Goal: Transaction & Acquisition: Purchase product/service

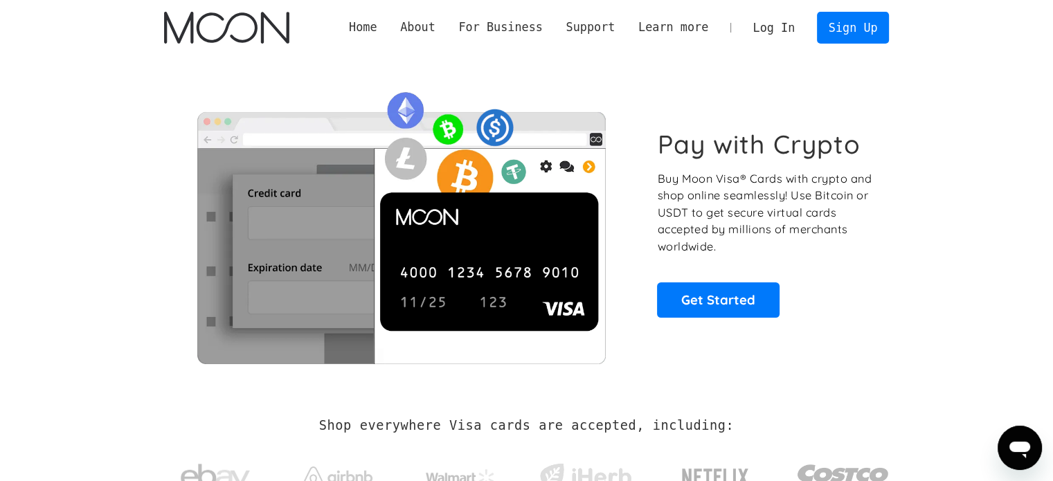
click at [778, 30] on link "Log In" at bounding box center [773, 27] width 65 height 30
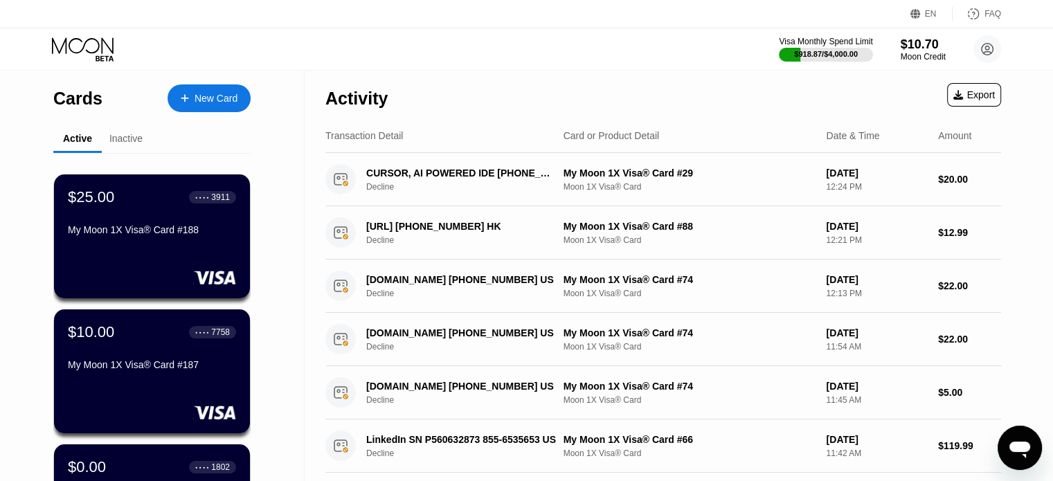
click at [201, 93] on div "New Card" at bounding box center [215, 99] width 43 height 12
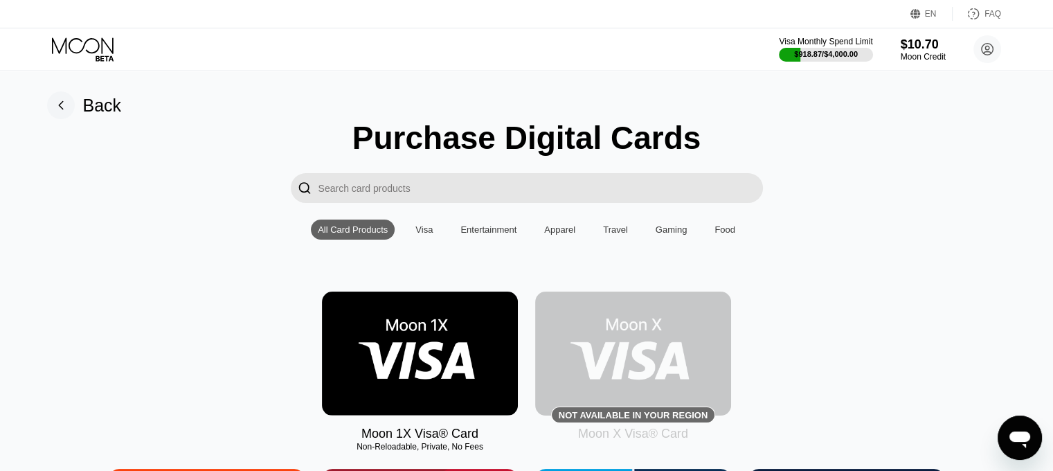
click at [424, 379] on img at bounding box center [420, 353] width 196 height 124
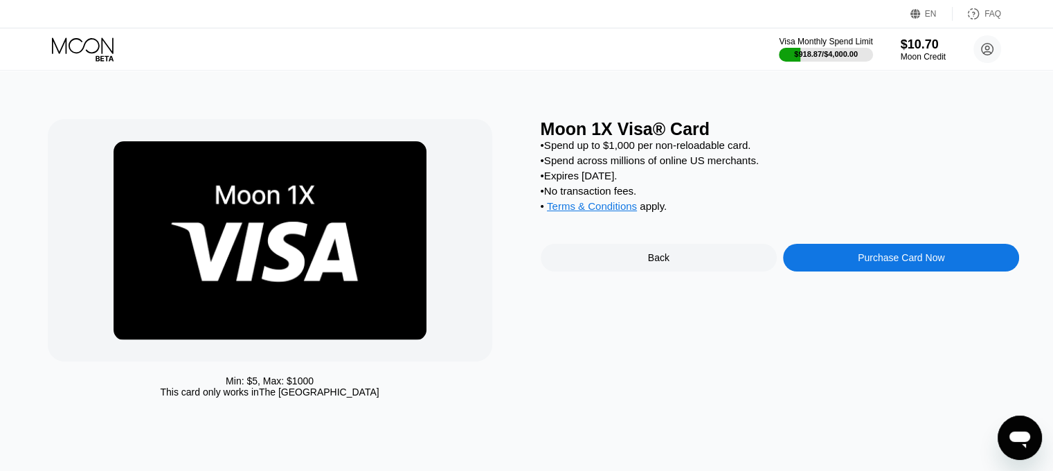
click at [914, 263] on div "Purchase Card Now" at bounding box center [900, 257] width 87 height 11
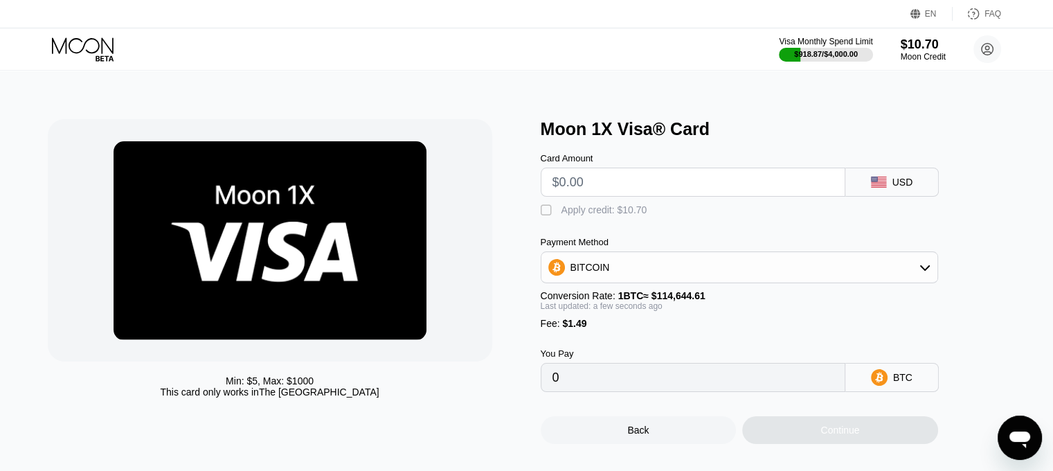
click at [624, 176] on input "text" at bounding box center [692, 182] width 281 height 28
click at [89, 37] on icon at bounding box center [84, 49] width 64 height 24
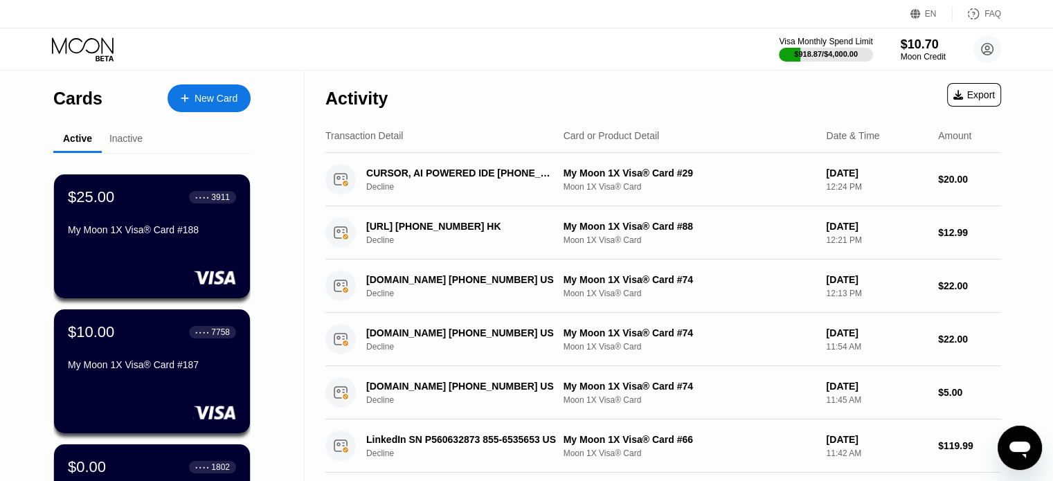
click at [925, 55] on div "Moon Credit" at bounding box center [922, 57] width 45 height 10
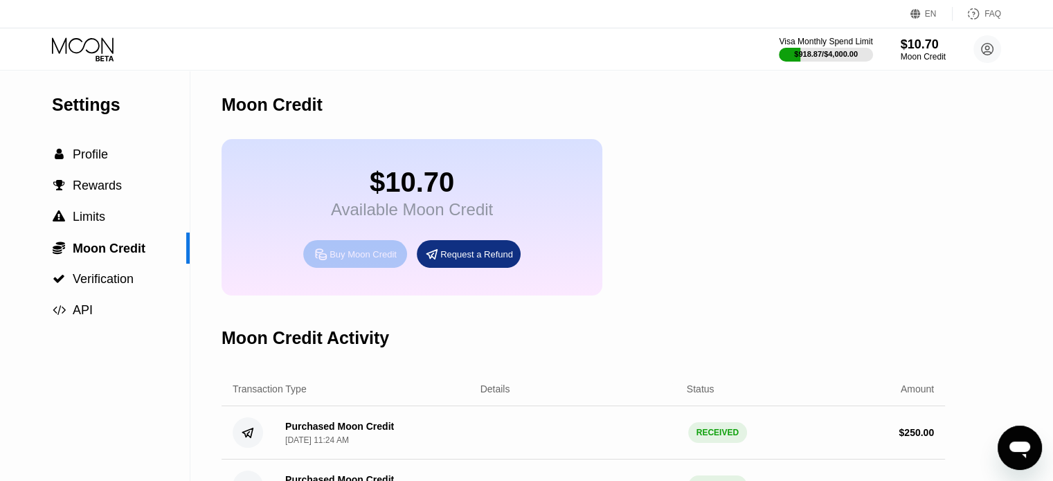
click at [352, 251] on div "Buy Moon Credit" at bounding box center [355, 254] width 104 height 28
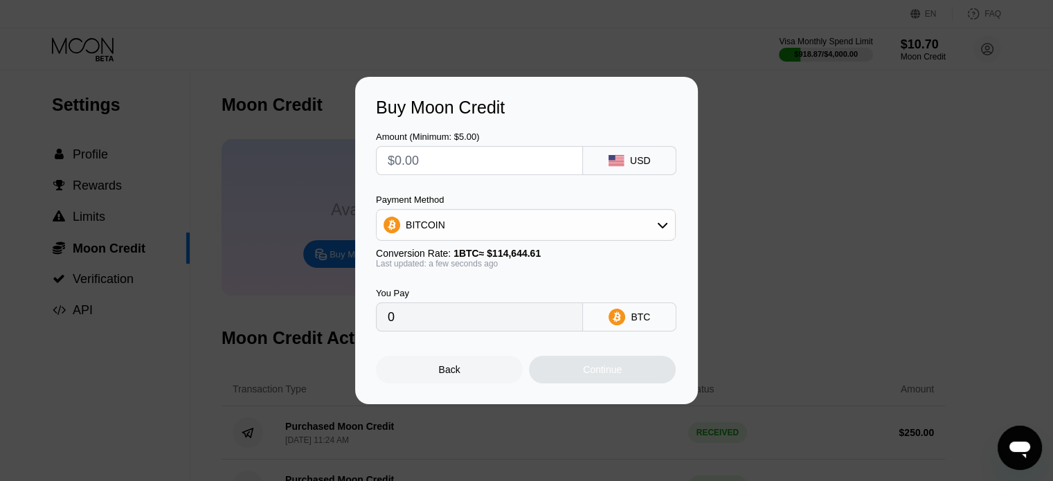
click at [453, 156] on input "text" at bounding box center [479, 161] width 183 height 28
type input "$200"
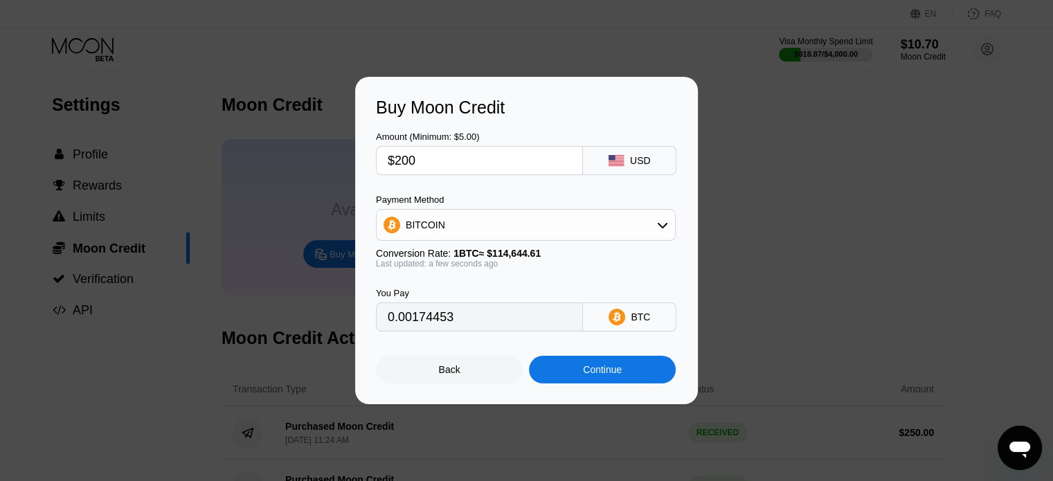
type input "0.00174453"
type input "$200"
click at [493, 218] on div "BITCOIN" at bounding box center [525, 225] width 298 height 28
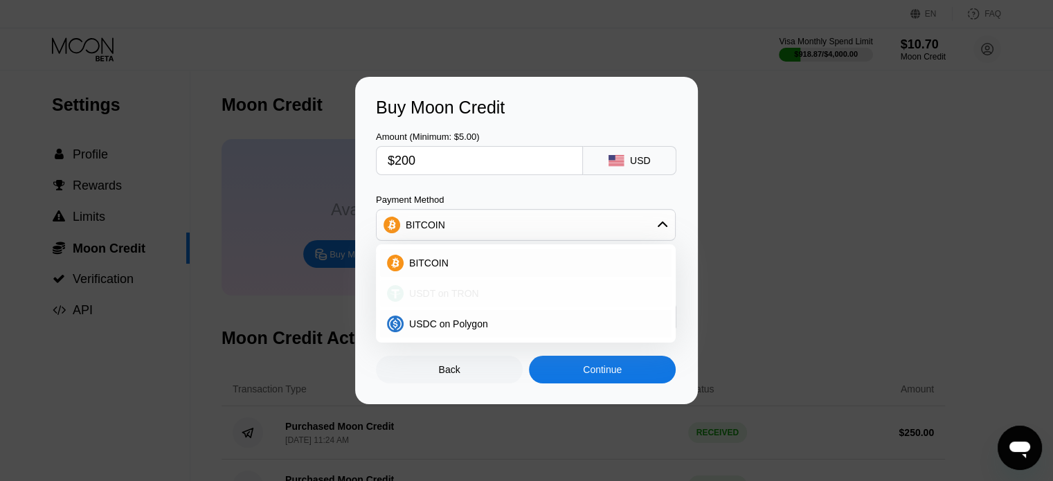
click at [424, 293] on span "USDT on TRON" at bounding box center [444, 293] width 70 height 11
type input "202.02"
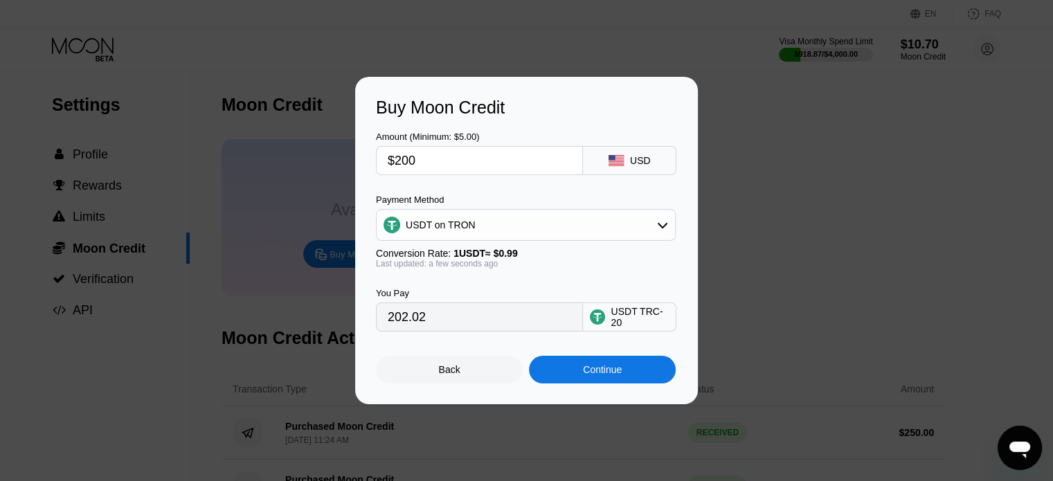
click at [612, 383] on div "Continue" at bounding box center [602, 370] width 147 height 28
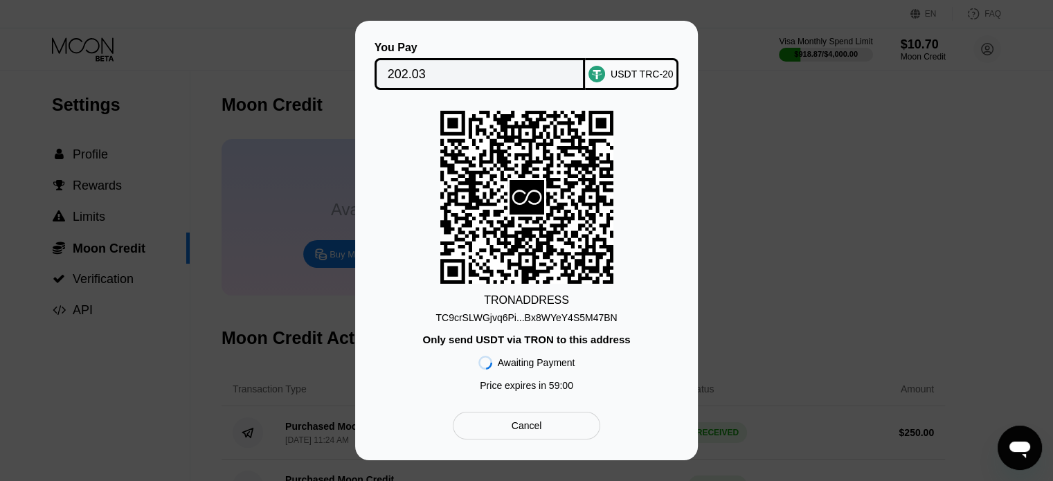
click at [399, 193] on div "TRON ADDRESS TC9crSLWGjvq6Pi...Bx8WYeY4S5M47BN Only send USDT via TRON to this …" at bounding box center [526, 254] width 301 height 287
click at [471, 93] on div "You Pay 202.03 USDT TRC-20 TRON ADDRESS TC9crSLWGjvq6Pi...Bx8WYeY4S5M47BN Only …" at bounding box center [526, 241] width 301 height 398
click at [481, 62] on input "202.03" at bounding box center [480, 74] width 185 height 28
click at [396, 148] on div "TRON ADDRESS TC9crSLWGjvq6Pi...Bx8WYeY4S5M47BN Only send USDT via TRON to this …" at bounding box center [526, 254] width 301 height 287
drag, startPoint x: 552, startPoint y: 312, endPoint x: 773, endPoint y: 412, distance: 242.8
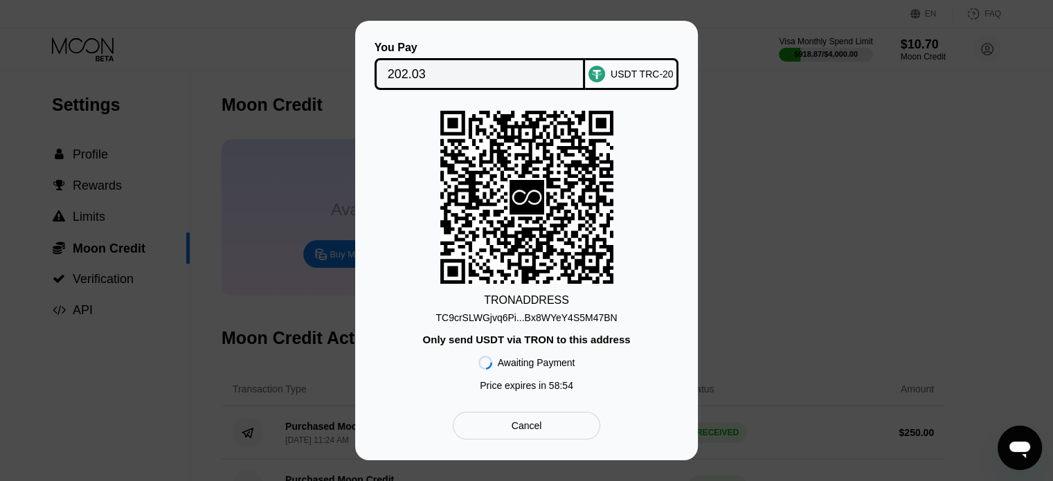
click at [552, 312] on div "TC9crSLWGjvq6Pi...Bx8WYeY4S5M47BN" at bounding box center [525, 317] width 181 height 11
click at [401, 159] on div "TRON ADDRESS TC9crSLWGjvq6Pi...Bx8WYeY4S5M47BN Only send USDT via TRON to this …" at bounding box center [526, 254] width 301 height 287
click at [0, 116] on div "You Pay 202.03 USDT TRC-20 TRON ADDRESS TC9crSLWGjvq6Pi...Bx8WYeY4S5M47BN Only …" at bounding box center [526, 240] width 1053 height 439
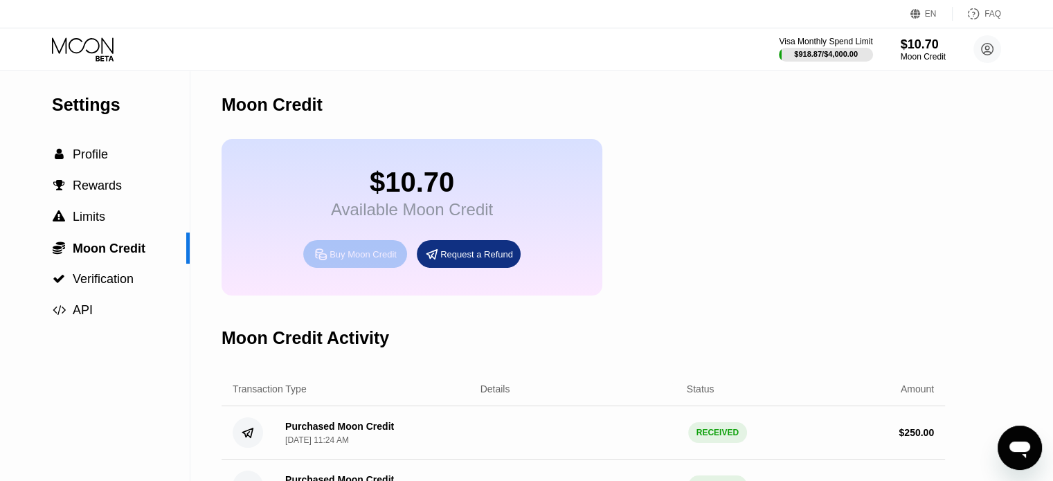
click at [351, 260] on div "Buy Moon Credit" at bounding box center [362, 254] width 67 height 12
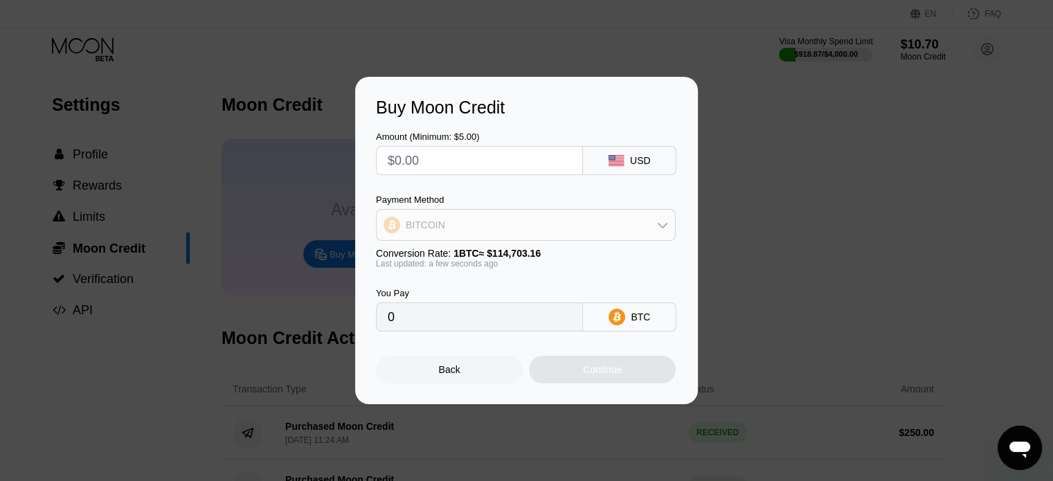
click at [491, 226] on div "BITCOIN" at bounding box center [525, 225] width 298 height 28
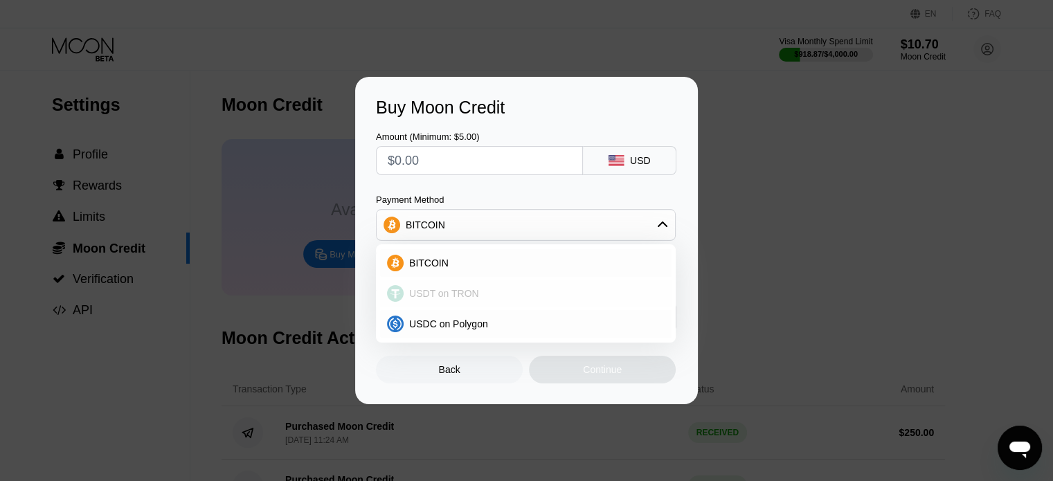
drag, startPoint x: 454, startPoint y: 298, endPoint x: 469, endPoint y: 305, distance: 16.5
click at [454, 298] on span "USDT on TRON" at bounding box center [444, 293] width 70 height 11
type input "0.00"
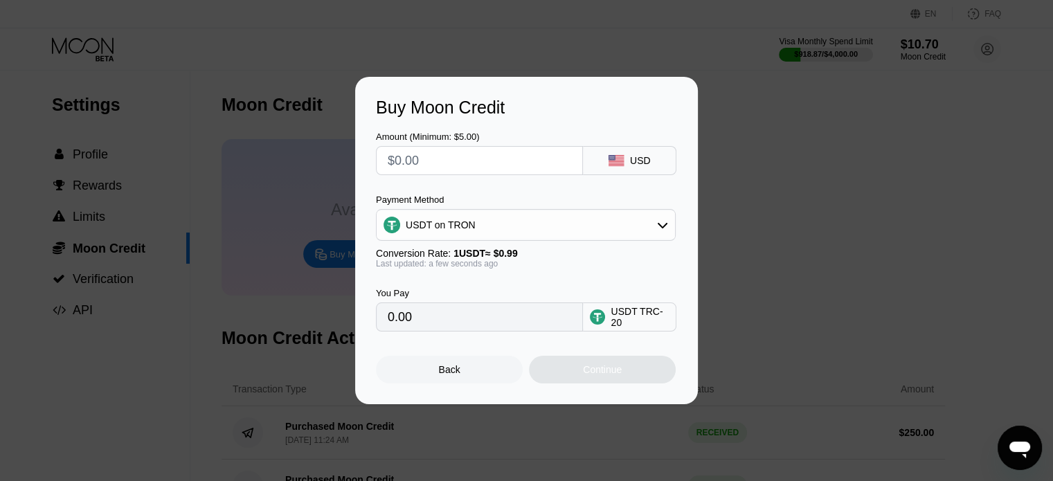
click at [582, 378] on div "Continue" at bounding box center [602, 370] width 147 height 28
click at [518, 331] on input "0.00" at bounding box center [479, 317] width 183 height 28
click at [473, 320] on input "0.00" at bounding box center [479, 317] width 183 height 28
click at [430, 331] on input "0.00" at bounding box center [479, 317] width 183 height 28
drag, startPoint x: 437, startPoint y: 157, endPoint x: 252, endPoint y: 127, distance: 187.2
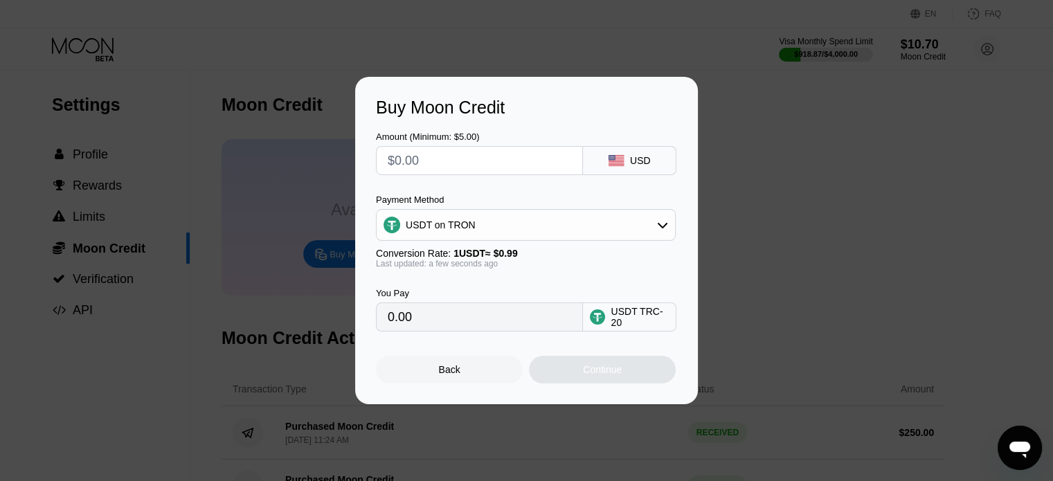
click at [252, 127] on div "Buy Moon Credit Amount (Minimum: $5.00) USD Payment Method USDT on TRON Convers…" at bounding box center [526, 240] width 1053 height 327
type input "$2"
type input "2.02"
type input "$20"
type input "20.20"
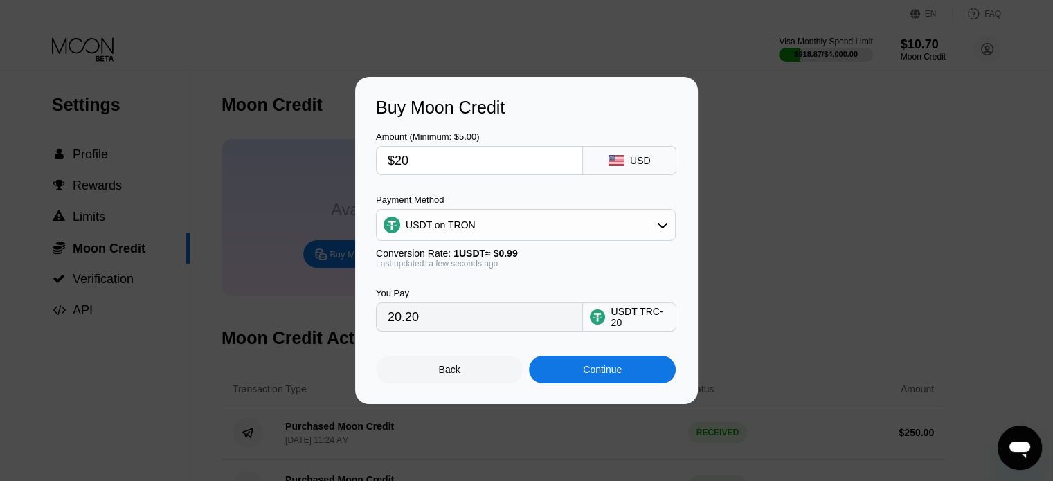
type input "$200"
type input "202.02"
type input "$200"
click at [609, 401] on div "Buy Moon Credit Amount (Minimum: $5.00) $200 USD Payment Method USDT on TRON Co…" at bounding box center [526, 240] width 343 height 327
click at [612, 358] on div "Back Continue" at bounding box center [526, 357] width 301 height 52
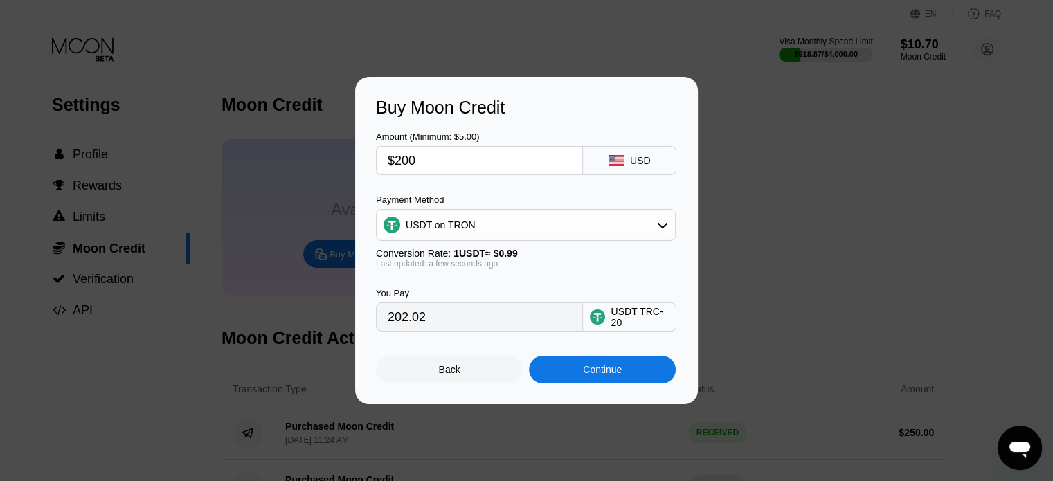
click at [612, 370] on div "Continue" at bounding box center [602, 369] width 39 height 11
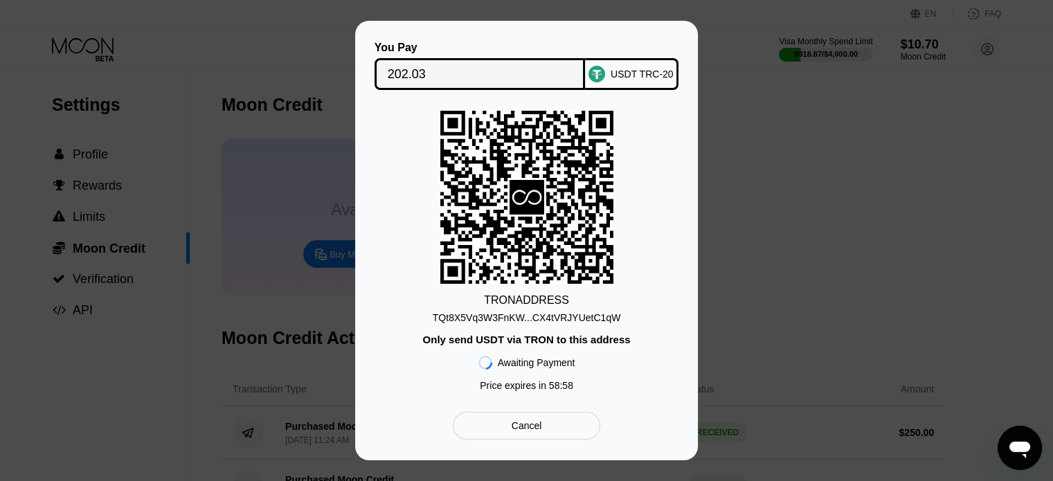
click at [560, 323] on div "TQt8X5Vq3W3FnKW...CX4tVRJYUetC1qW" at bounding box center [527, 317] width 188 height 11
click at [642, 33] on div "You Pay 202.03 USDT TRC-20 TRON ADDRESS TQt8X5Vq3W3FnKW...CX4tVRJYUetC1qW Only …" at bounding box center [526, 240] width 343 height 439
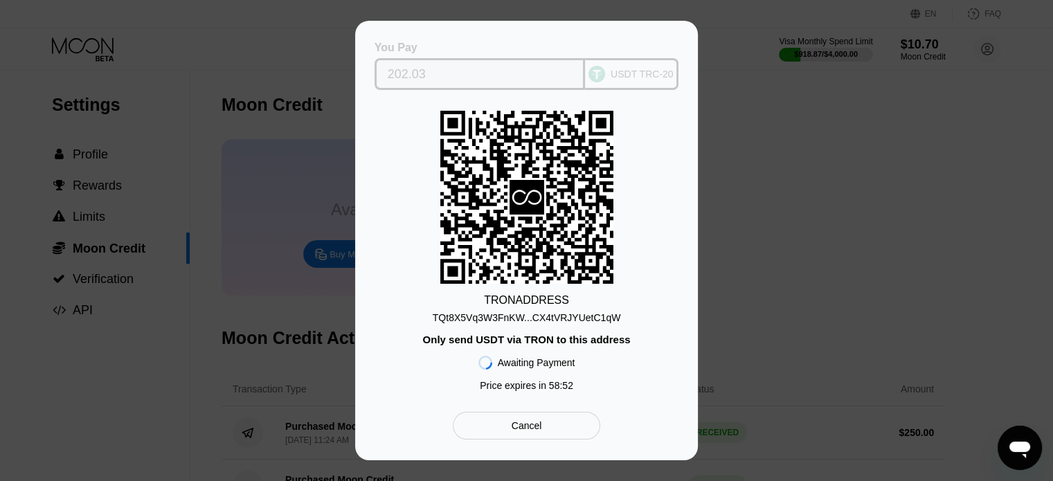
click at [446, 69] on input "202.03" at bounding box center [480, 74] width 185 height 28
